Goal: Information Seeking & Learning: Learn about a topic

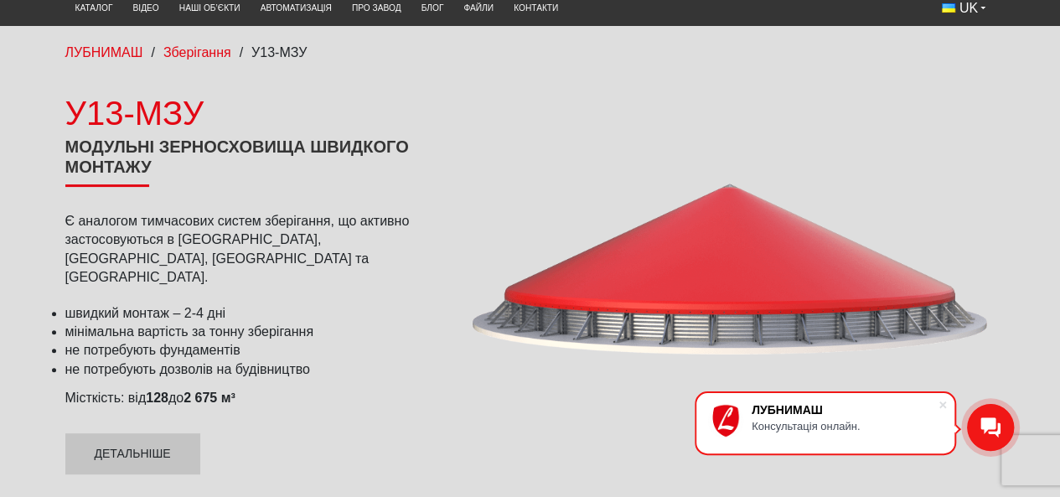
scroll to position [139, 0]
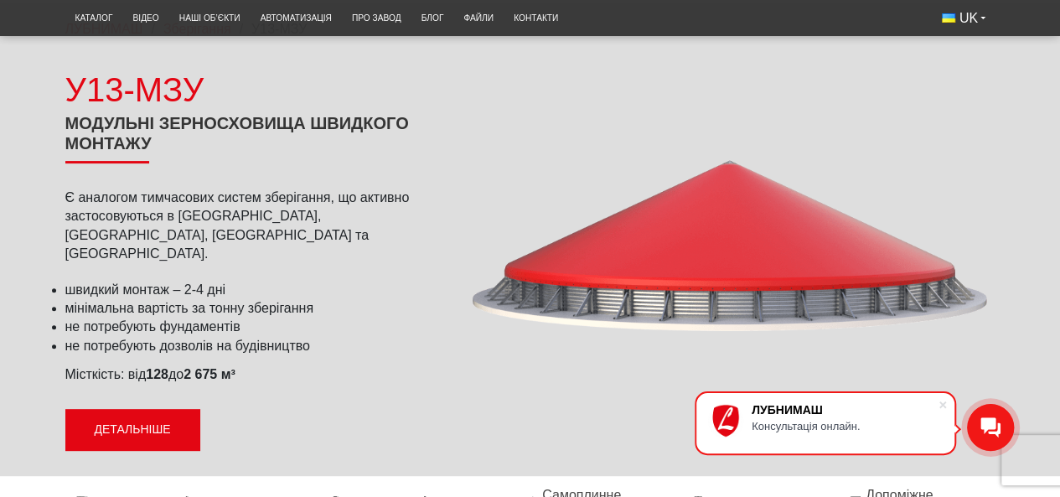
click at [102, 409] on link "Детальніше" at bounding box center [132, 430] width 135 height 42
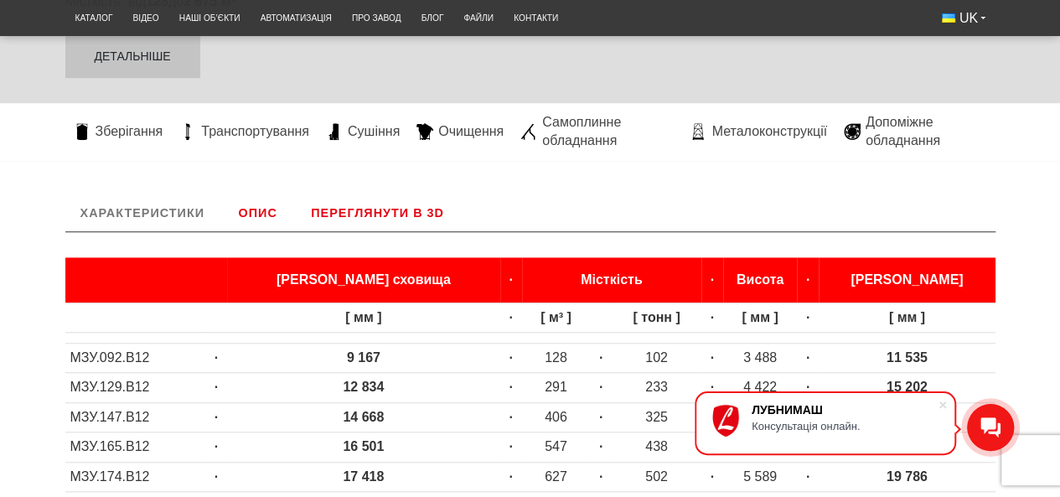
scroll to position [489, 0]
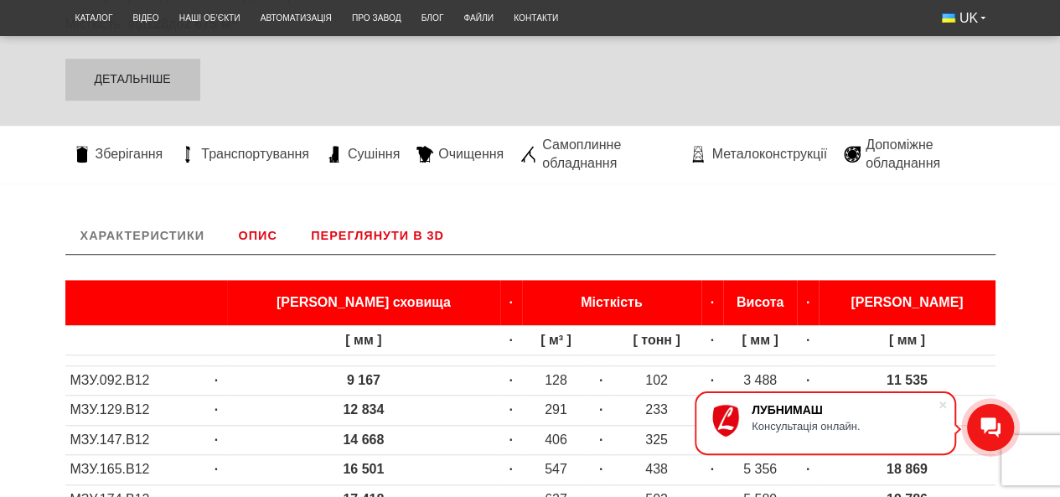
click at [267, 219] on link "Опис" at bounding box center [257, 235] width 69 height 37
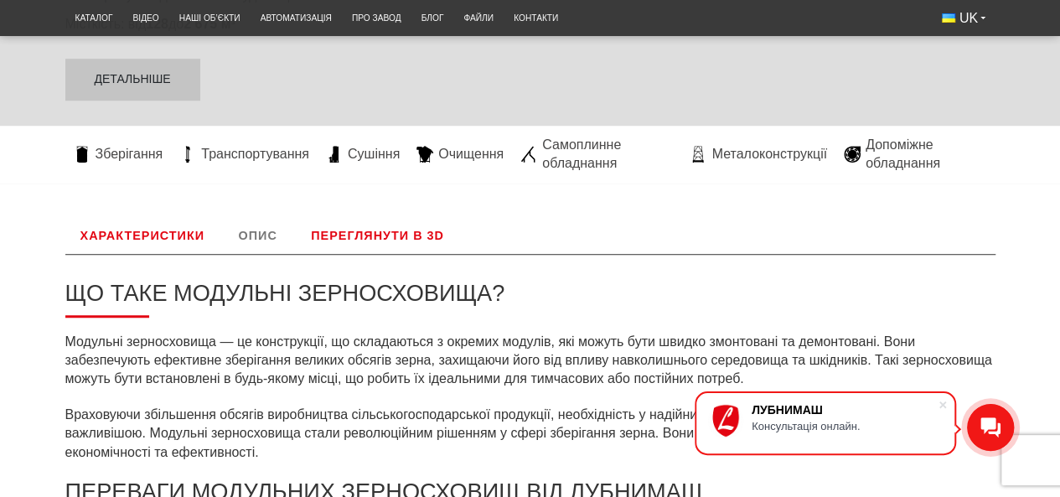
scroll to position [628, 0]
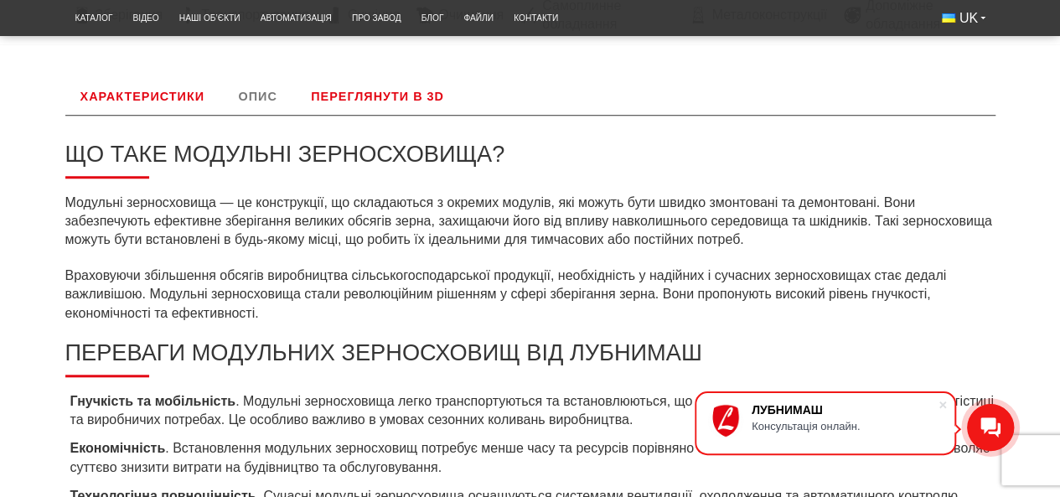
click at [166, 88] on link "Характеристики" at bounding box center [142, 96] width 154 height 37
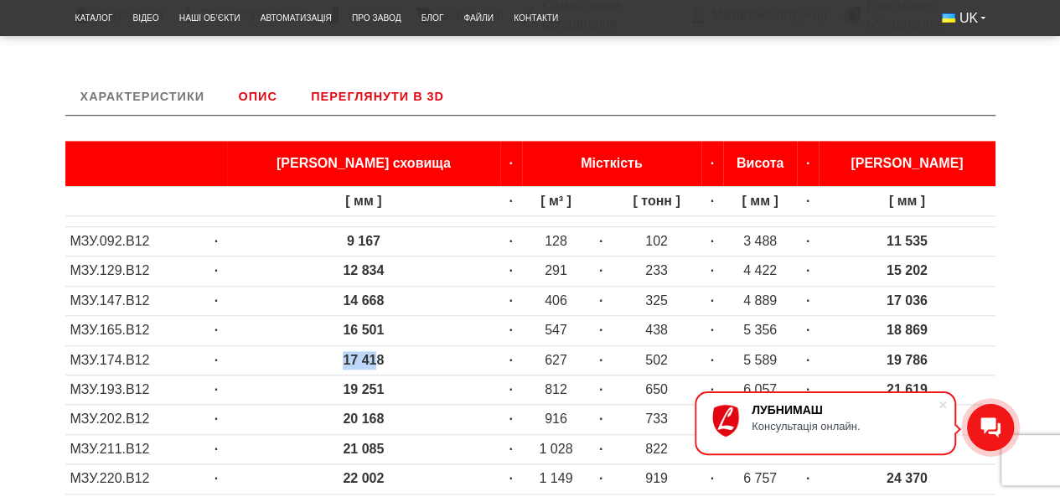
drag, startPoint x: 358, startPoint y: 340, endPoint x: 327, endPoint y: 341, distance: 31.8
click at [343, 353] on strong "17 418" at bounding box center [363, 360] width 41 height 14
click at [364, 353] on strong "17 418" at bounding box center [363, 360] width 41 height 14
drag, startPoint x: 353, startPoint y: 343, endPoint x: 323, endPoint y: 344, distance: 30.2
click at [323, 345] on td "17 418" at bounding box center [363, 359] width 273 height 29
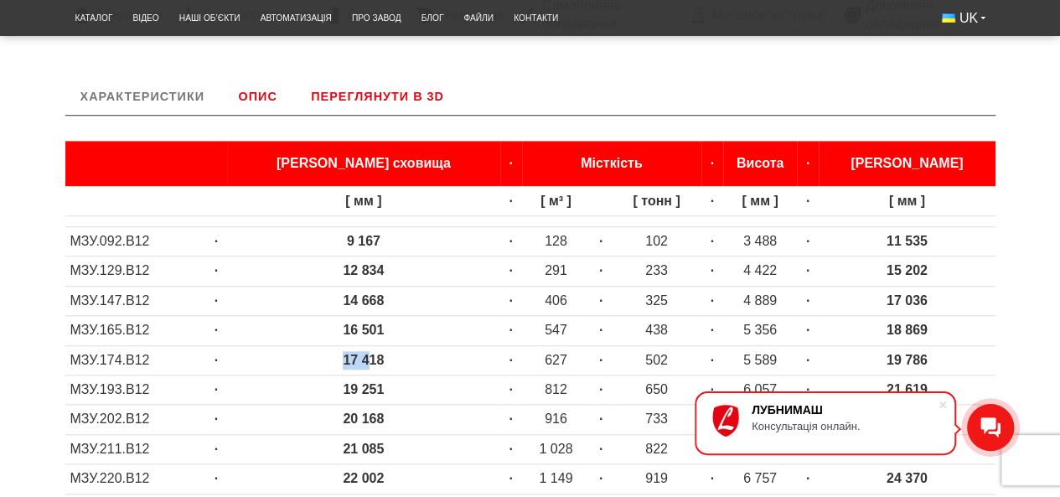
click at [351, 353] on strong "17 418" at bounding box center [363, 360] width 41 height 14
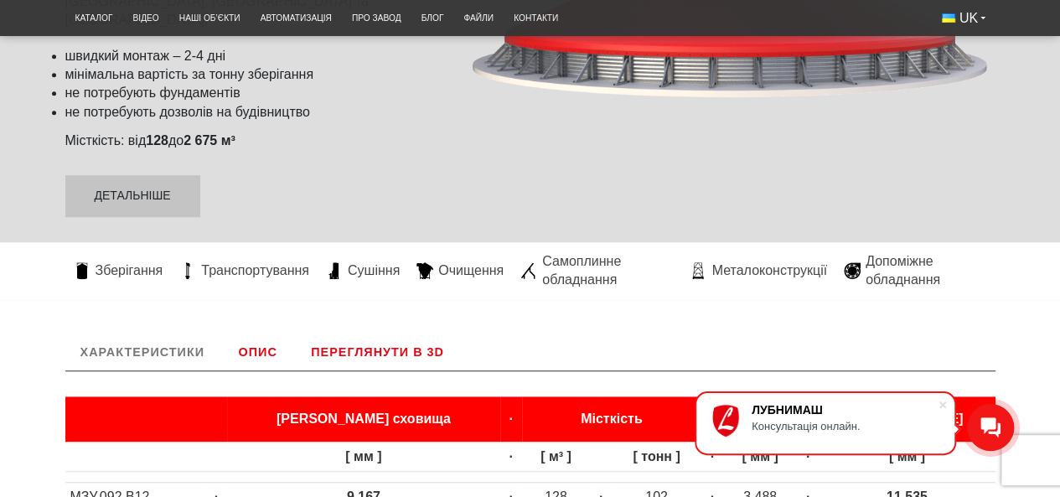
scroll to position [349, 0]
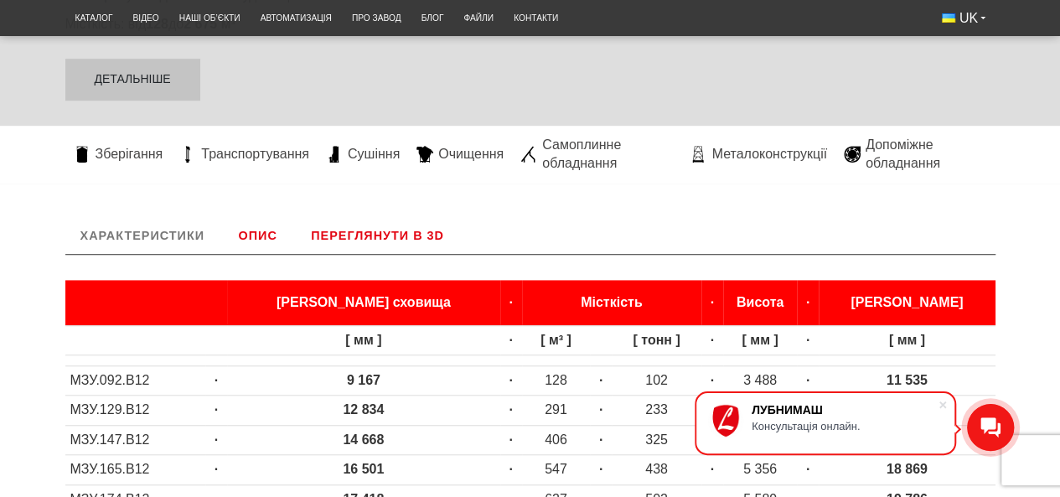
click at [259, 217] on link "Опис" at bounding box center [257, 235] width 69 height 37
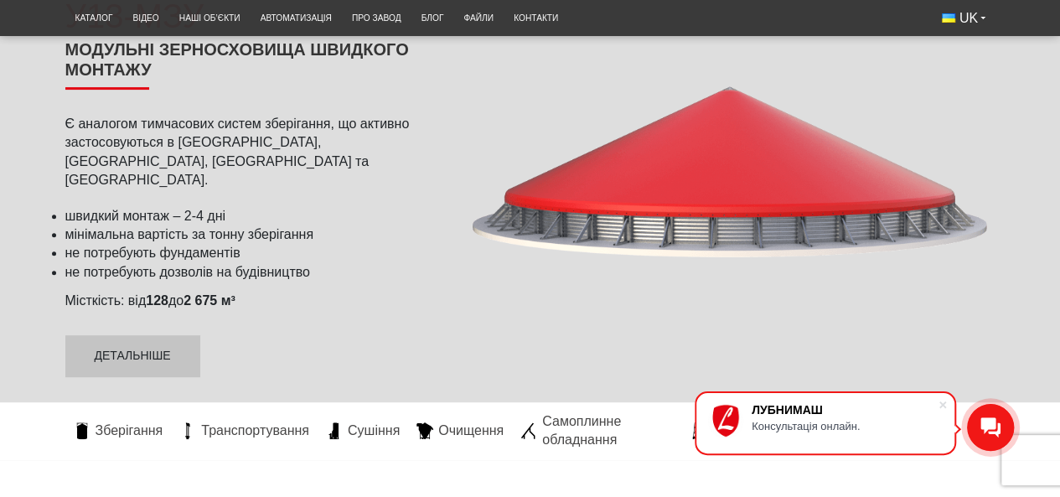
scroll to position [0, 0]
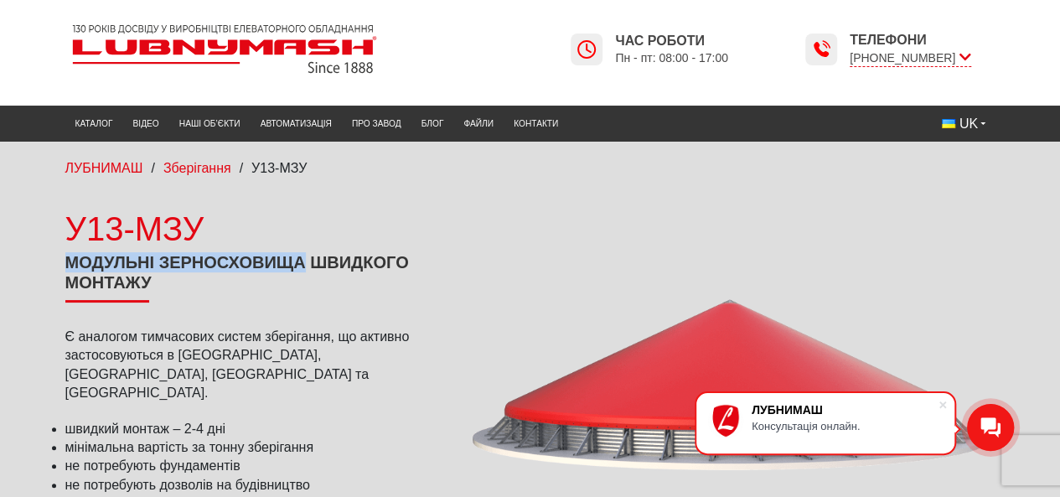
drag, startPoint x: 68, startPoint y: 255, endPoint x: 305, endPoint y: 260, distance: 237.1
click at [305, 260] on h1 "Модульні зерносховища швидкого монтажу" at bounding box center [251, 277] width 373 height 50
